Goal: Task Accomplishment & Management: Manage account settings

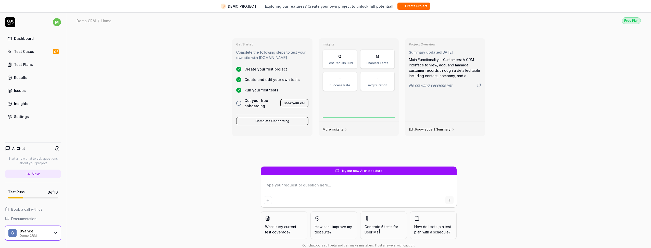
type textarea "*"
click at [33, 50] on link "Test Cases" at bounding box center [33, 51] width 56 height 10
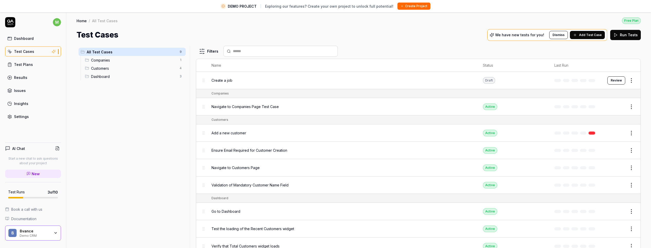
click at [104, 72] on div "Dashboard 3" at bounding box center [134, 76] width 103 height 8
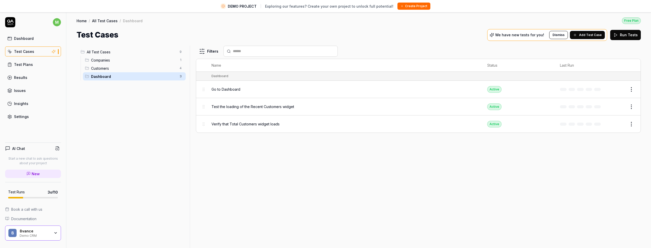
click at [258, 91] on div "Go to Dashboard" at bounding box center [343, 88] width 265 height 5
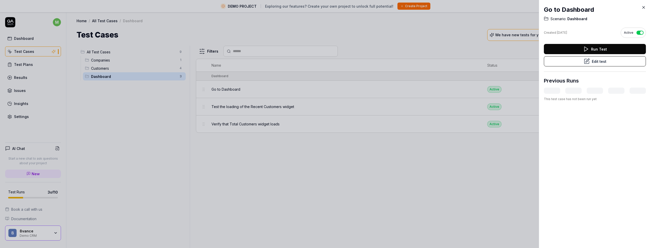
click at [642, 7] on icon at bounding box center [643, 7] width 5 height 5
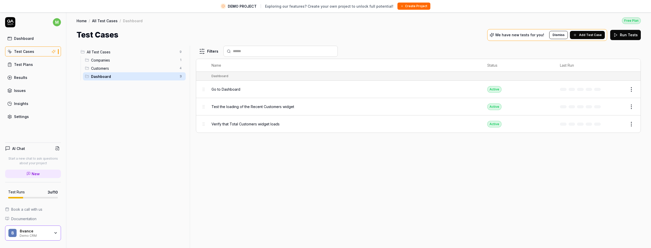
click at [622, 89] on button "Edit" at bounding box center [619, 89] width 12 height 8
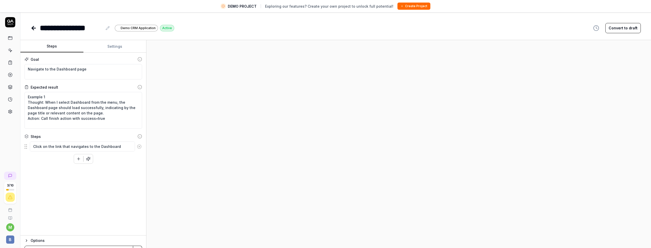
click at [9, 39] on icon at bounding box center [10, 38] width 5 height 5
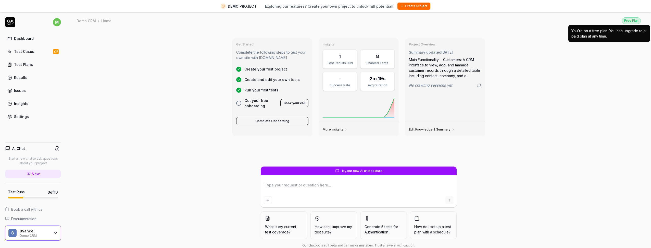
type textarea "*"
click at [626, 19] on div "Free Plan" at bounding box center [631, 20] width 19 height 7
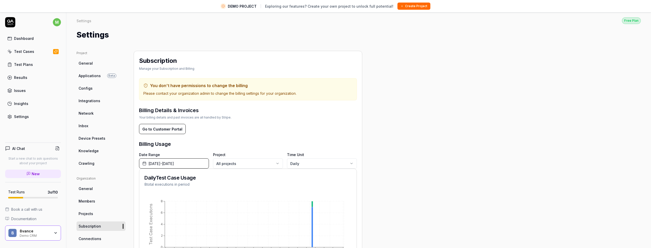
click at [105, 202] on link "Members" at bounding box center [100, 200] width 49 height 9
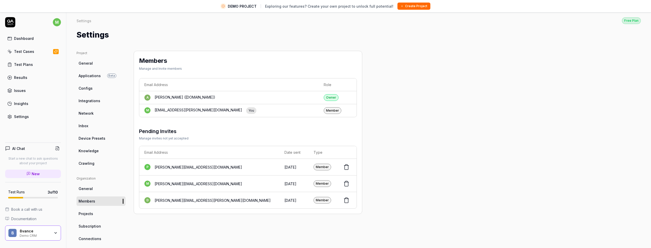
click at [93, 187] on link "General" at bounding box center [100, 188] width 49 height 9
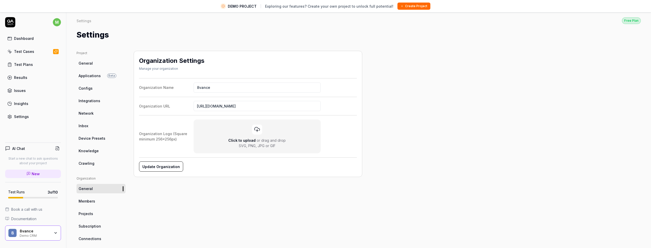
click at [454, 104] on div "Project General Applications Beta Configs Integrations Network Inbox Device Pre…" at bounding box center [358, 178] width 564 height 255
